Goal: Transaction & Acquisition: Subscribe to service/newsletter

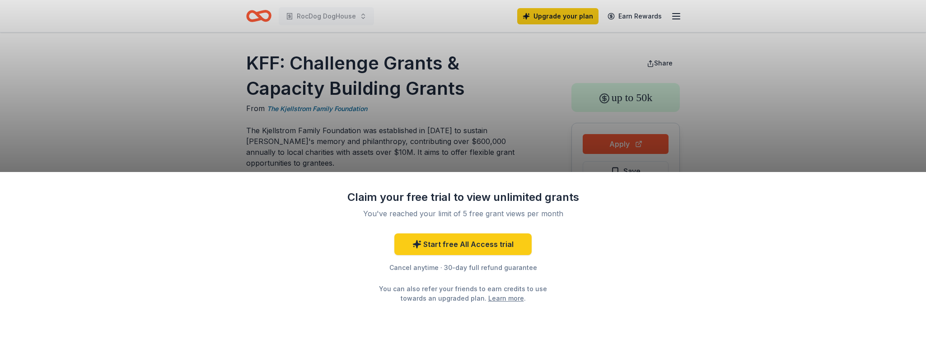
click at [745, 125] on div "Claim your free trial to view unlimited grants You've reached your limit of 5 f…" at bounding box center [463, 172] width 926 height 344
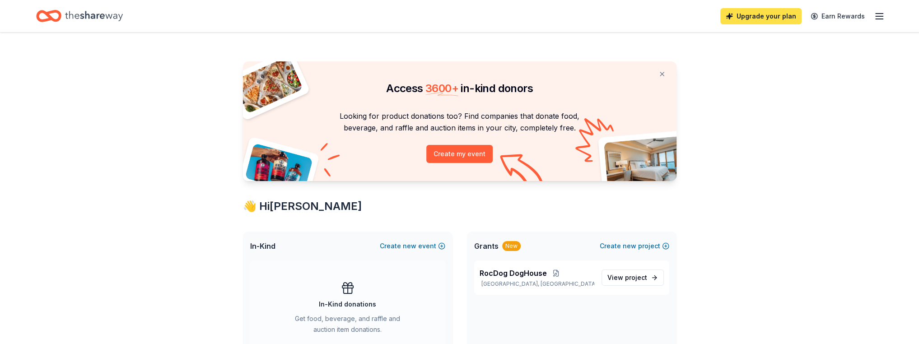
click at [760, 11] on link "Upgrade your plan" at bounding box center [760, 16] width 81 height 16
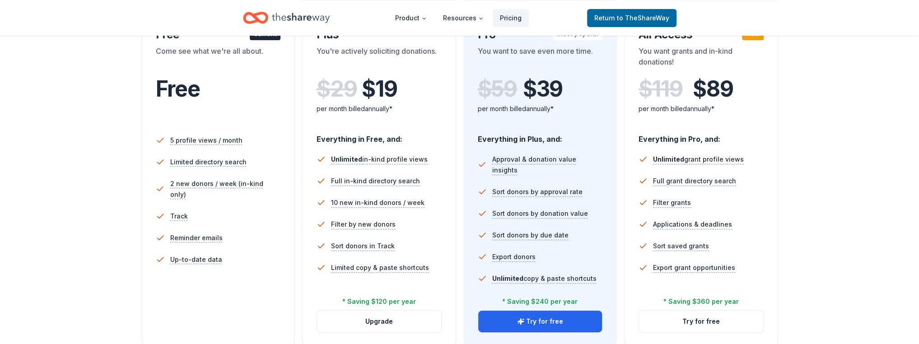
scroll to position [226, 0]
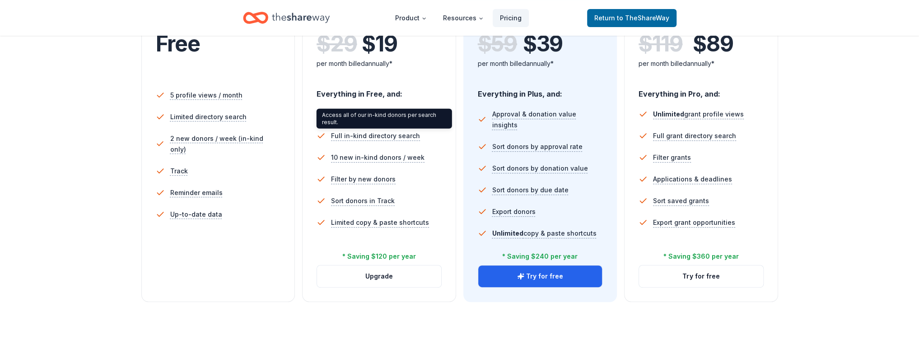
click at [383, 116] on div "Access all of our in-kind donors per search result. Access all of our in-kind d…" at bounding box center [384, 119] width 135 height 20
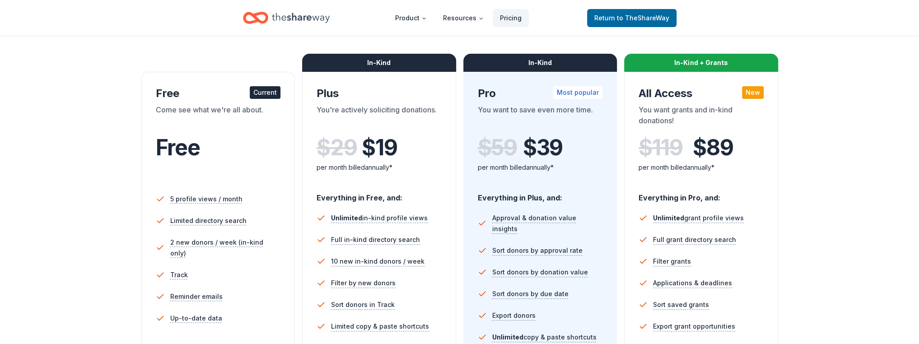
scroll to position [0, 0]
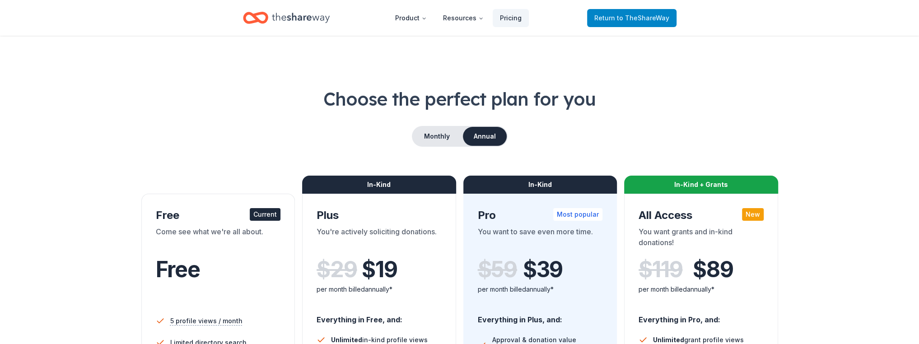
click at [645, 16] on span "to TheShareWay" at bounding box center [643, 18] width 52 height 8
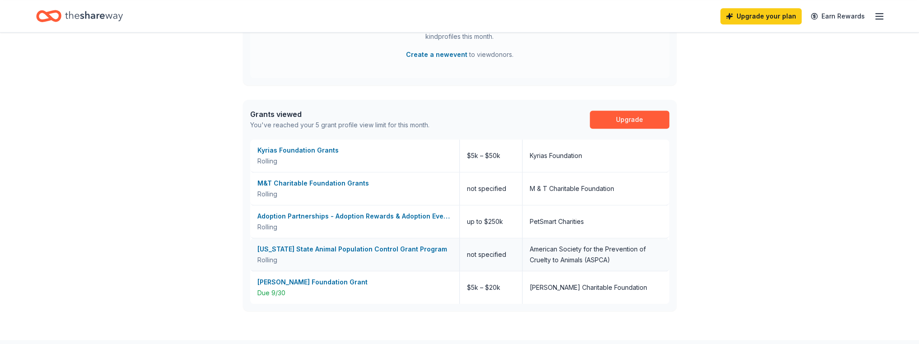
scroll to position [415, 0]
